Goal: Task Accomplishment & Management: Manage account settings

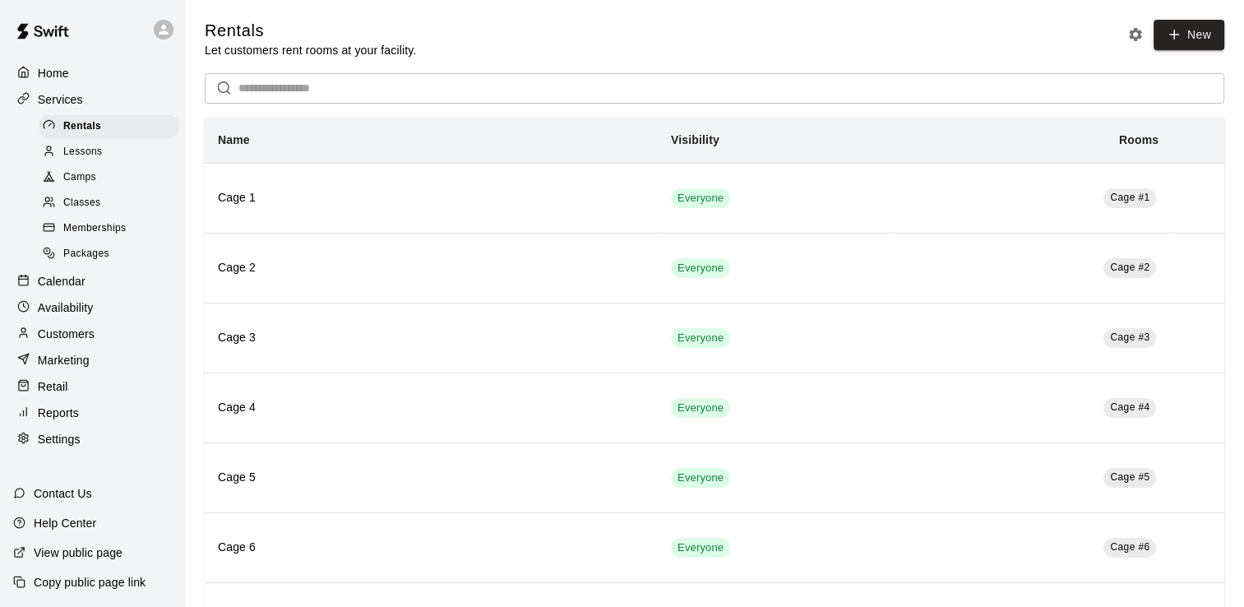
click at [128, 240] on div "Memberships" at bounding box center [108, 228] width 139 height 23
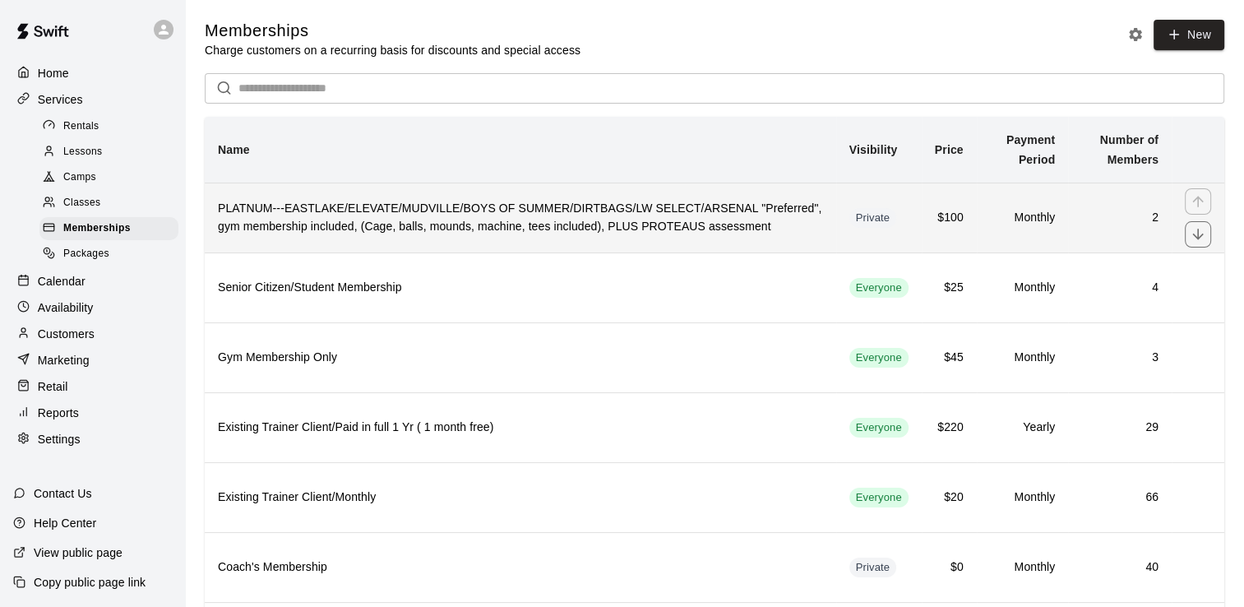
click at [1151, 220] on h6 "2" at bounding box center [1119, 218] width 77 height 18
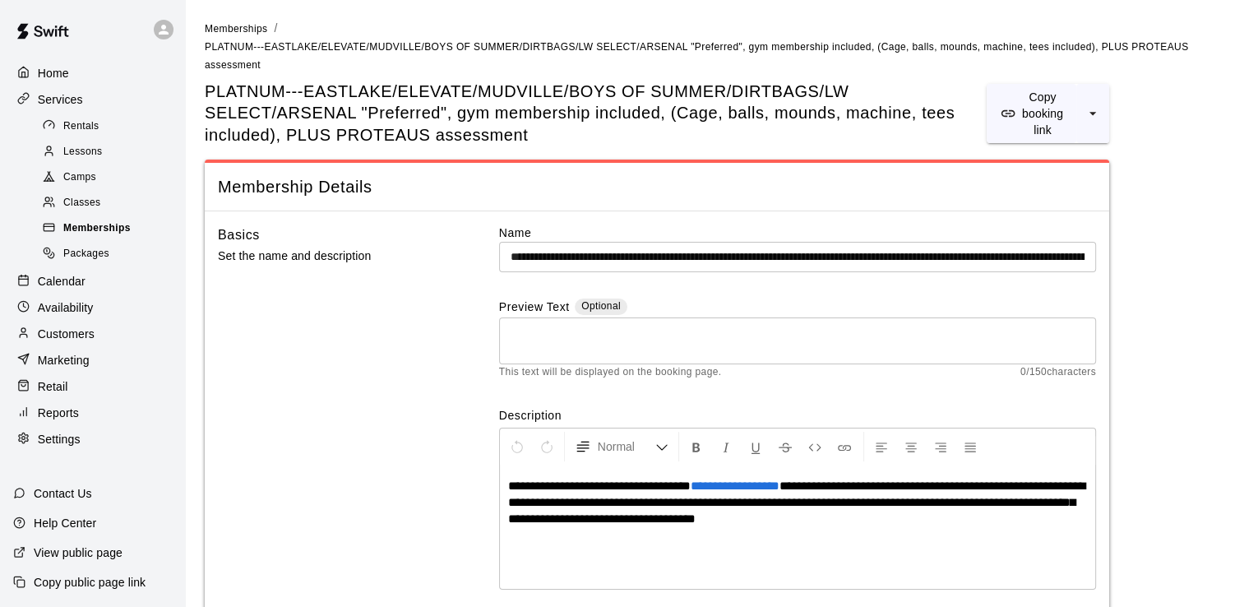
click at [120, 236] on span "Memberships" at bounding box center [96, 228] width 67 height 16
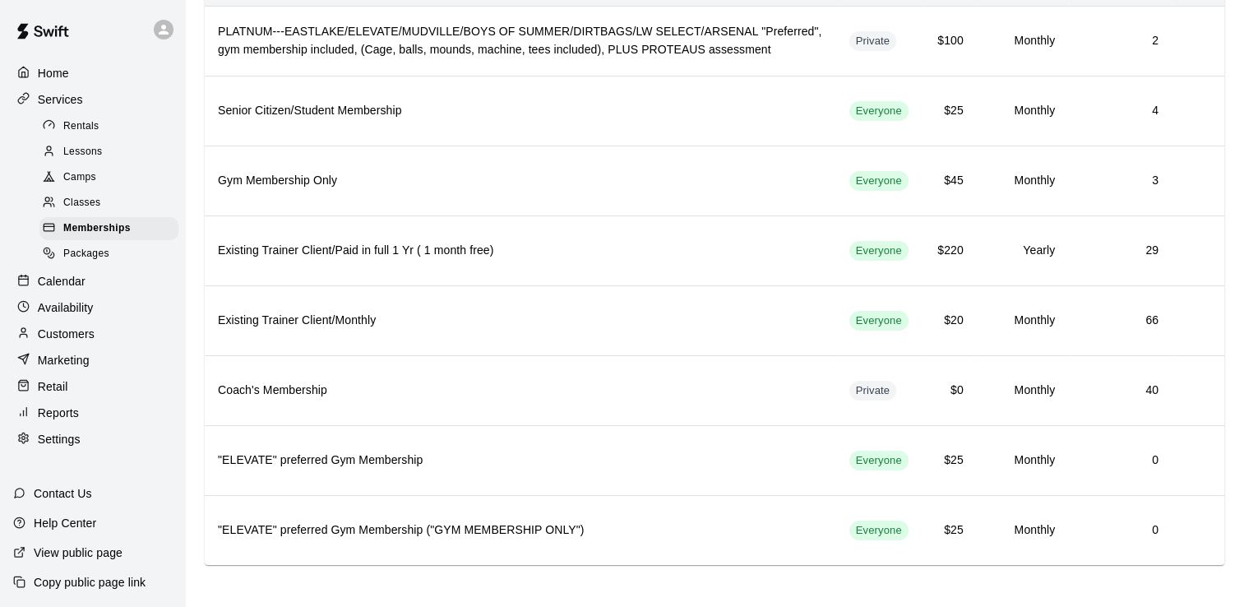
scroll to position [65, 0]
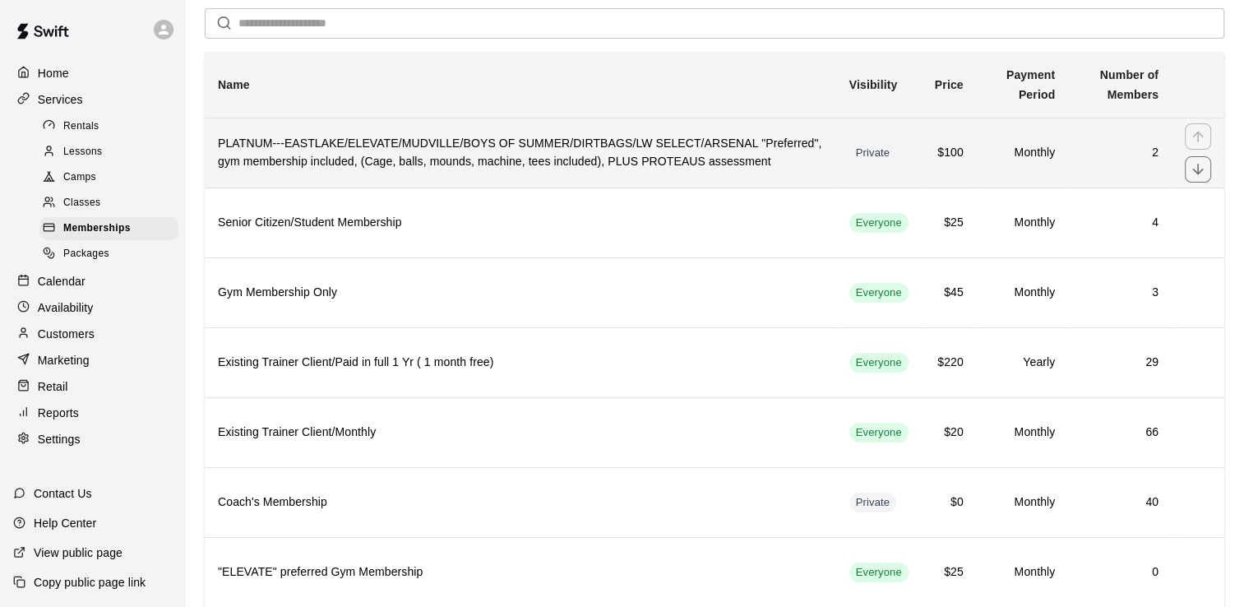
click at [401, 164] on h6 "PLATNUM---EASTLAKE/ELEVATE/MUDVILLE/BOYS OF SUMMER/DIRTBAGS/LW SELECT/ARSENAL "…" at bounding box center [520, 153] width 605 height 36
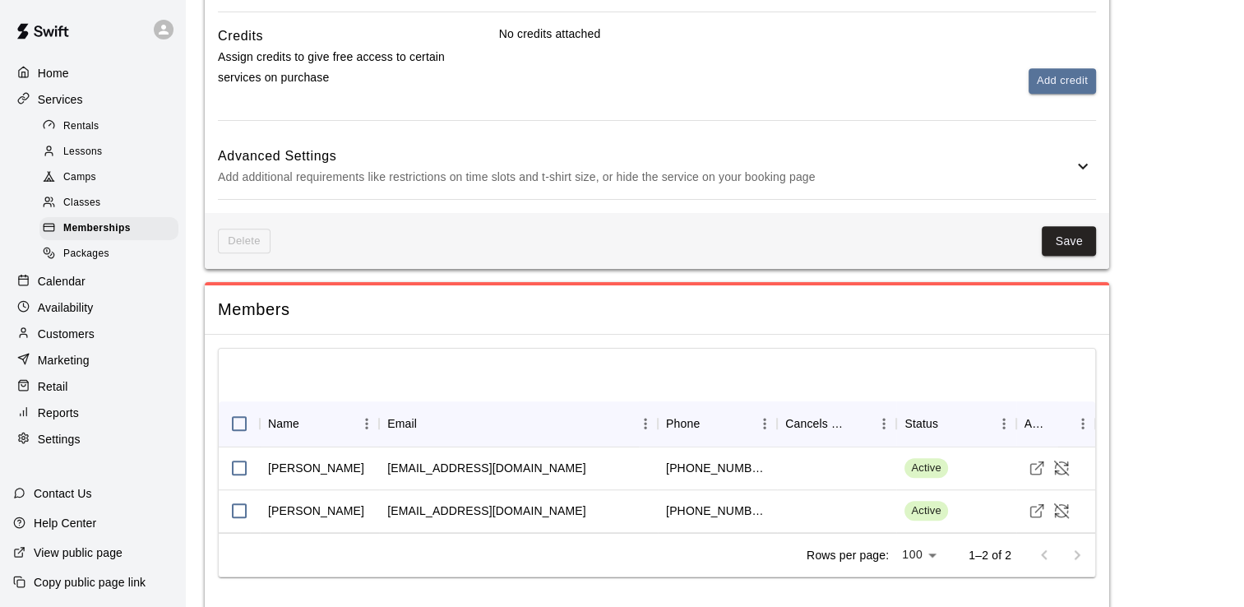
scroll to position [1058, 0]
click at [928, 502] on span "Active" at bounding box center [925, 510] width 43 height 16
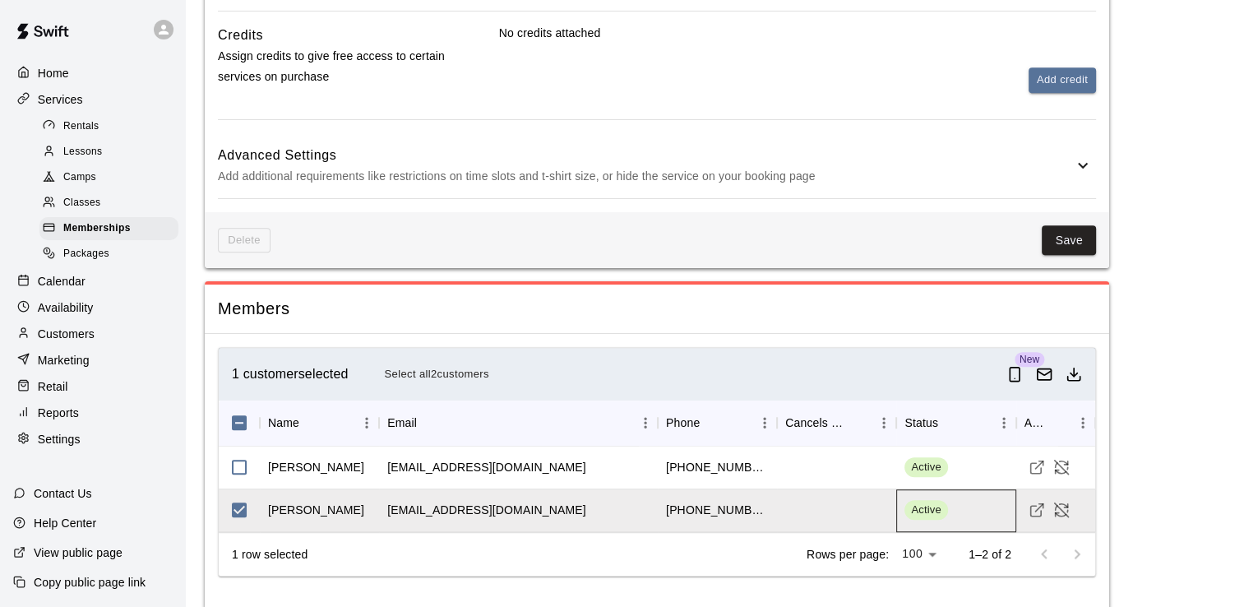
click at [931, 502] on span "Active" at bounding box center [925, 510] width 43 height 16
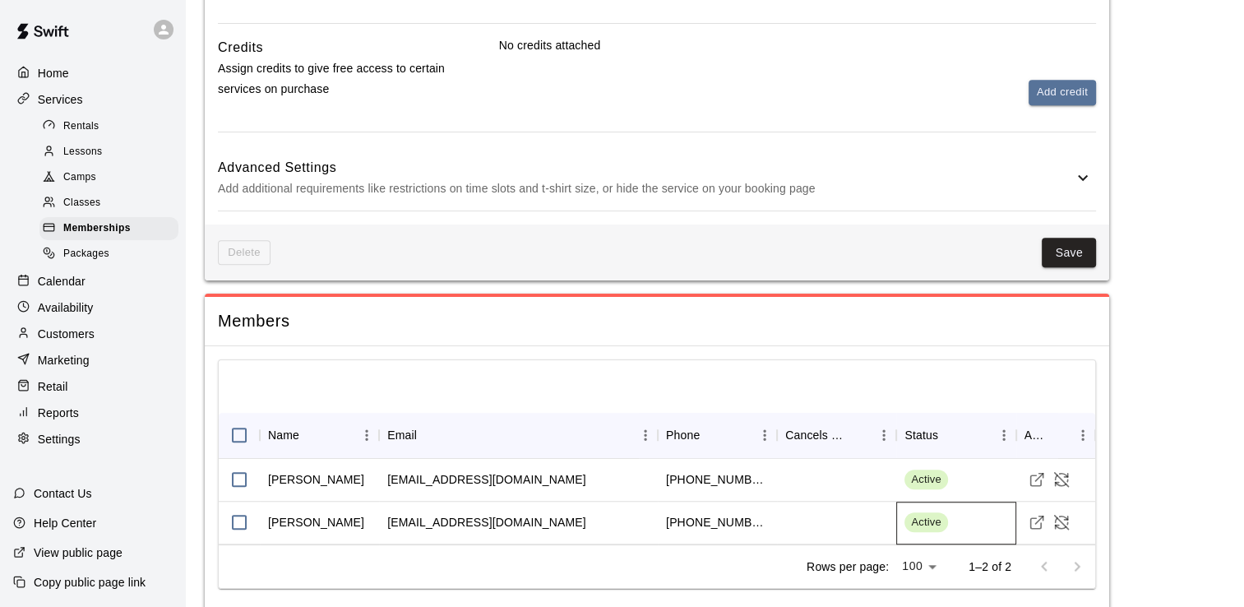
scroll to position [0, 0]
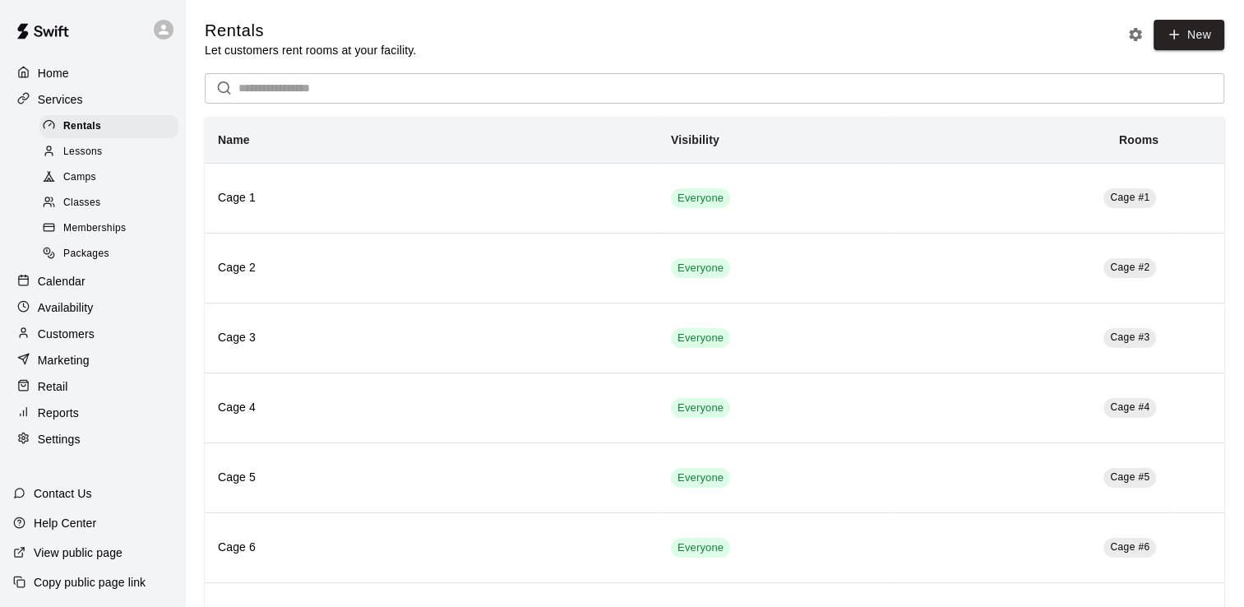
click at [81, 342] on p "Customers" at bounding box center [66, 334] width 57 height 16
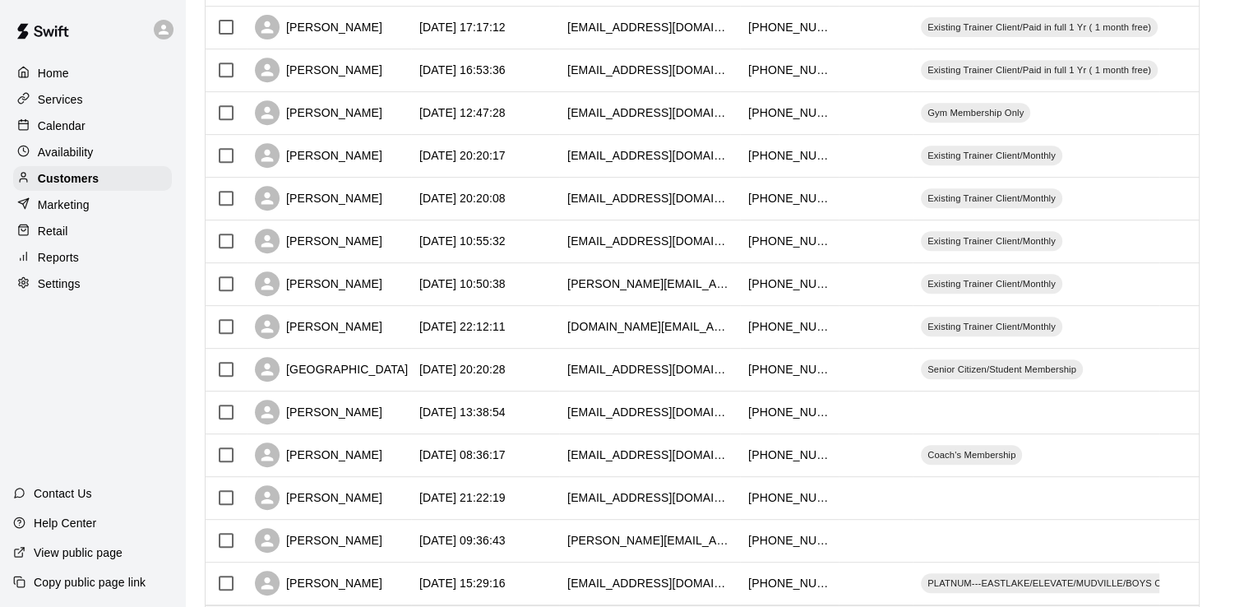
scroll to position [813, 0]
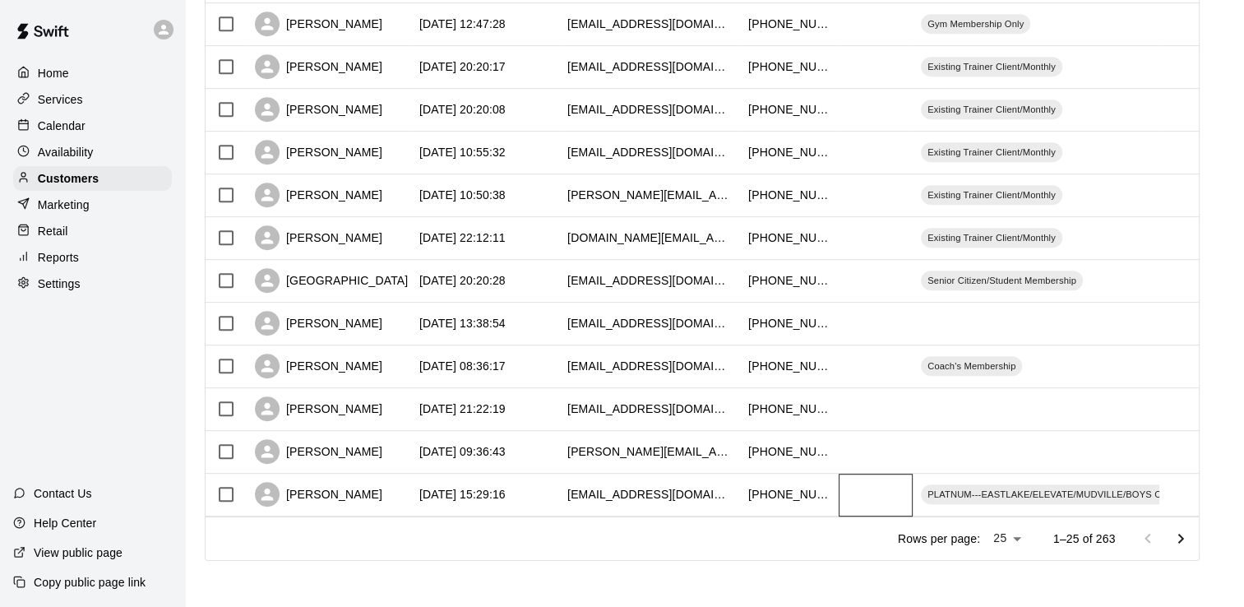
click at [852, 502] on div at bounding box center [876, 495] width 74 height 43
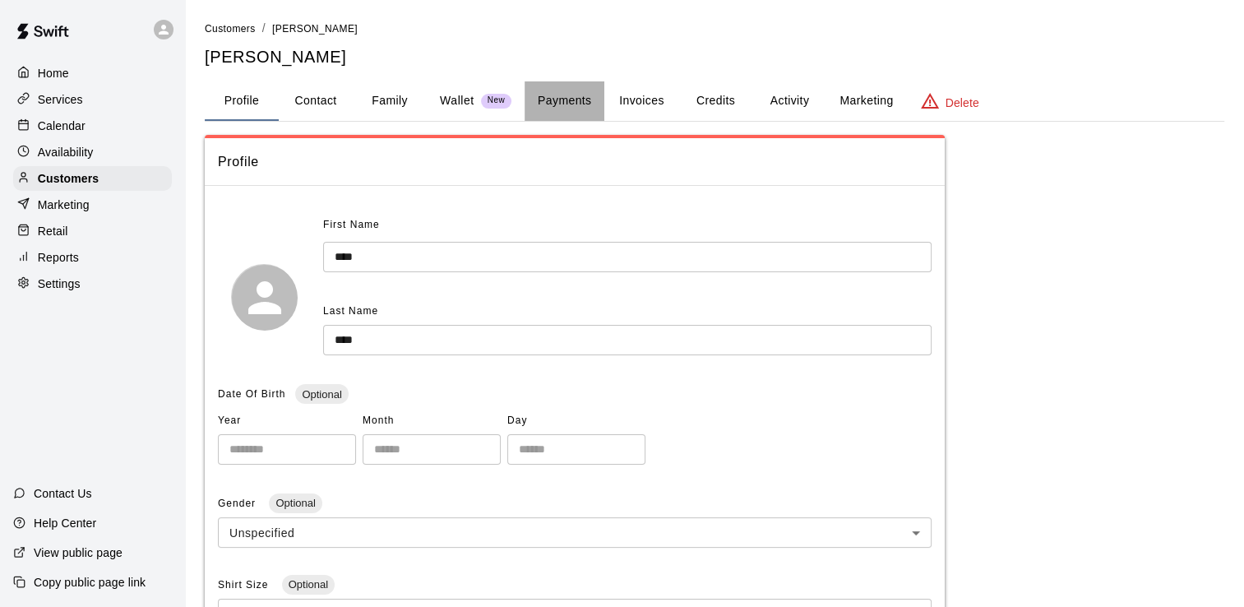
click at [553, 100] on button "Payments" at bounding box center [565, 100] width 80 height 39
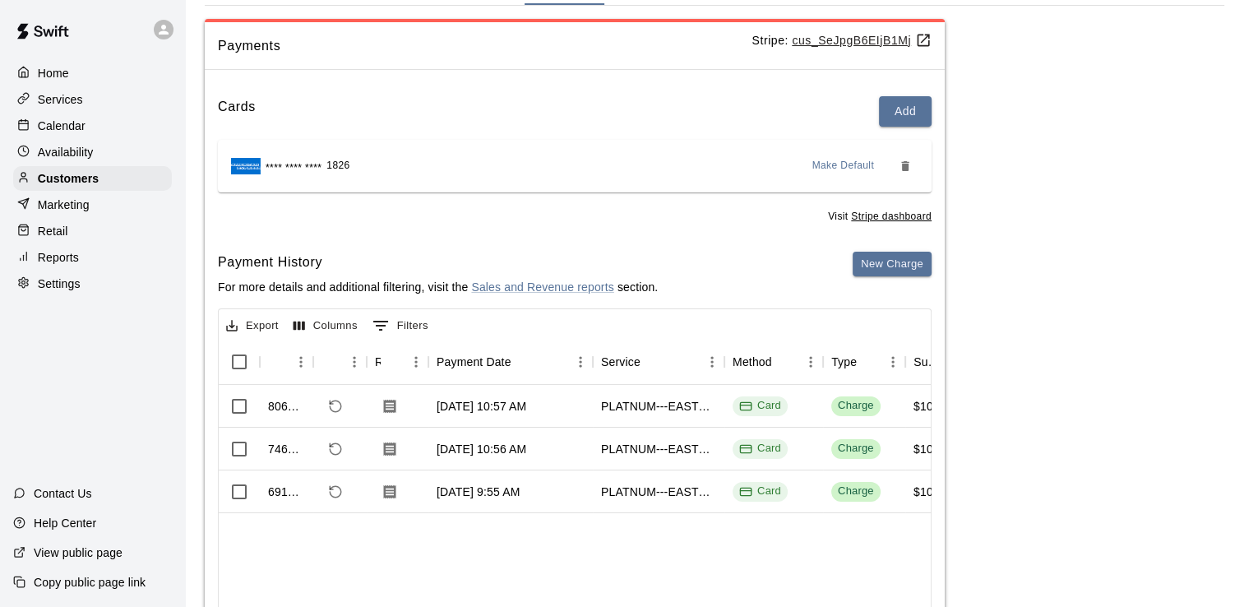
scroll to position [132, 0]
